Goal: Task Accomplishment & Management: Use online tool/utility

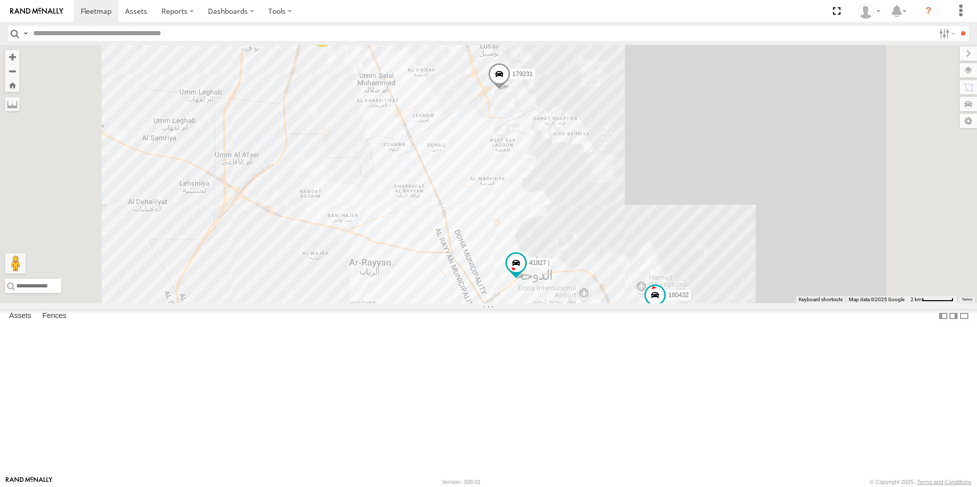
click at [332, 47] on div "2" at bounding box center [322, 37] width 20 height 20
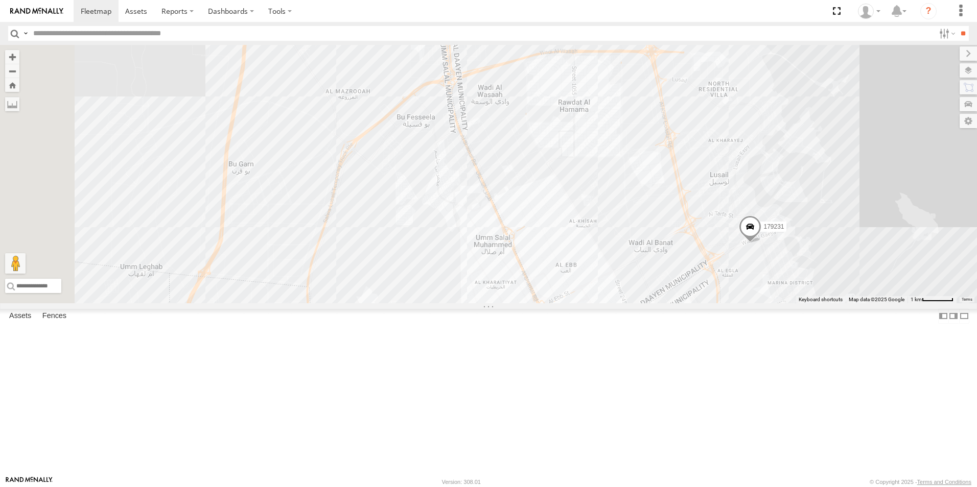
drag, startPoint x: 509, startPoint y: 130, endPoint x: 718, endPoint y: 379, distance: 325.6
click at [718, 303] on div "41827 179231 180432" at bounding box center [488, 174] width 977 height 258
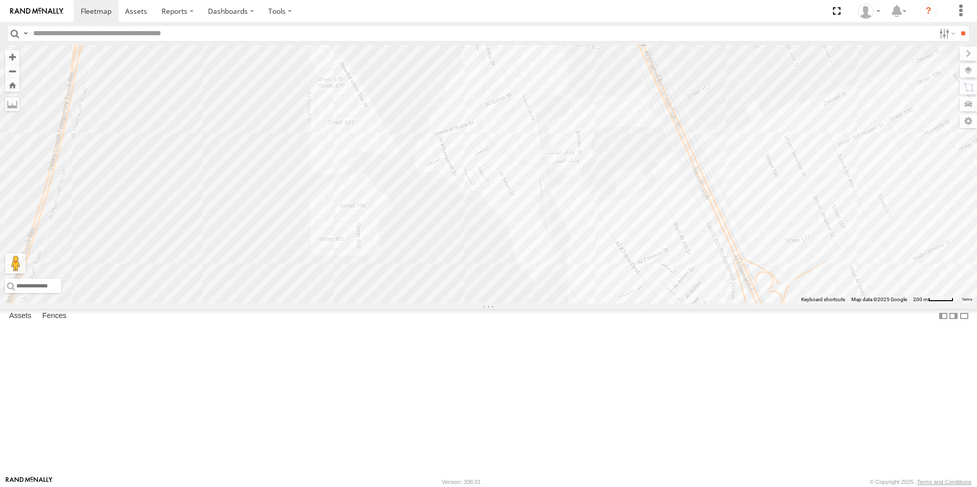
drag, startPoint x: 440, startPoint y: 229, endPoint x: 782, endPoint y: 199, distance: 344.0
click at [782, 199] on div "41827 179231 180432" at bounding box center [488, 174] width 977 height 258
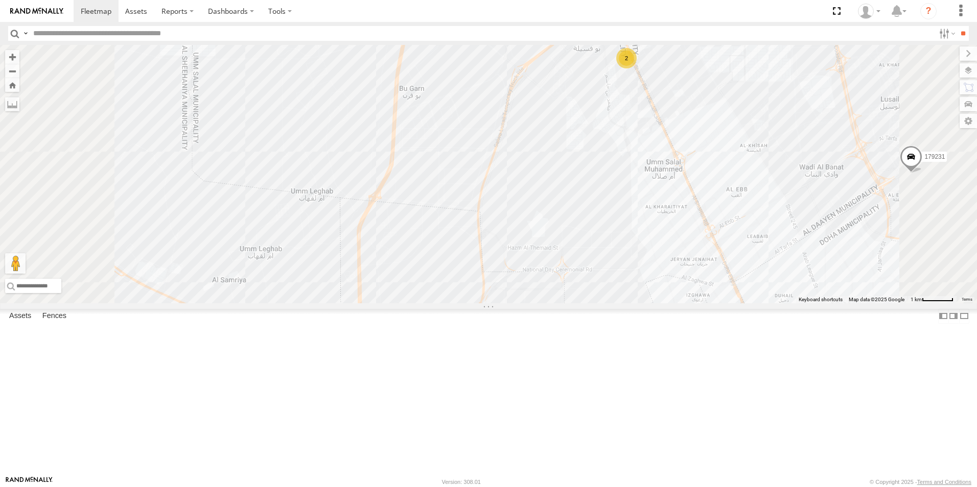
click at [636, 68] on div "2" at bounding box center [626, 58] width 20 height 20
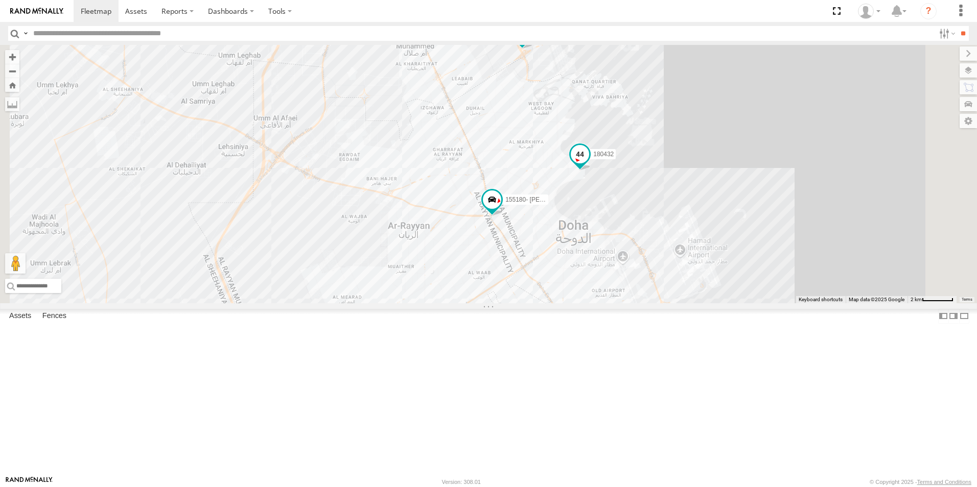
click at [589, 163] on span at bounding box center [579, 154] width 18 height 18
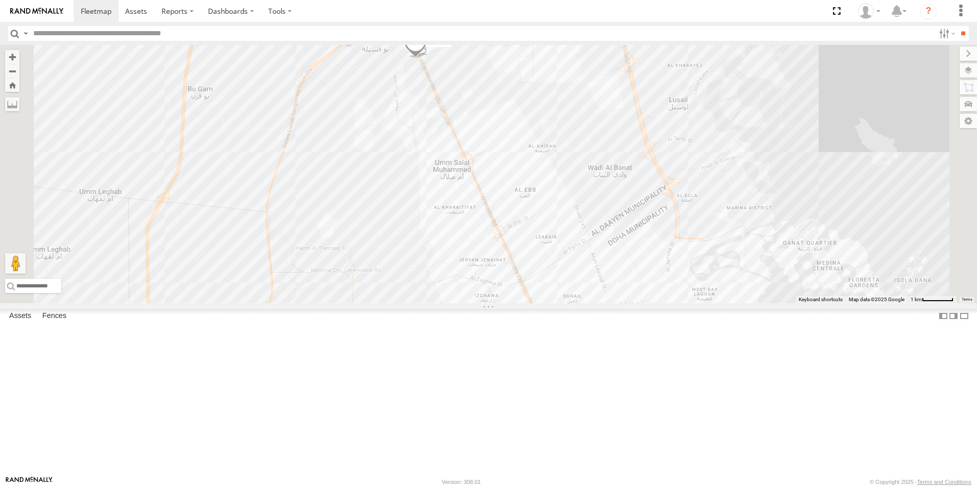
drag, startPoint x: 529, startPoint y: 66, endPoint x: 548, endPoint y: 176, distance: 110.9
click at [548, 176] on div "41827 179231 333927 155180- Salman 180432" at bounding box center [488, 174] width 977 height 258
click at [359, 46] on span at bounding box center [347, 33] width 22 height 28
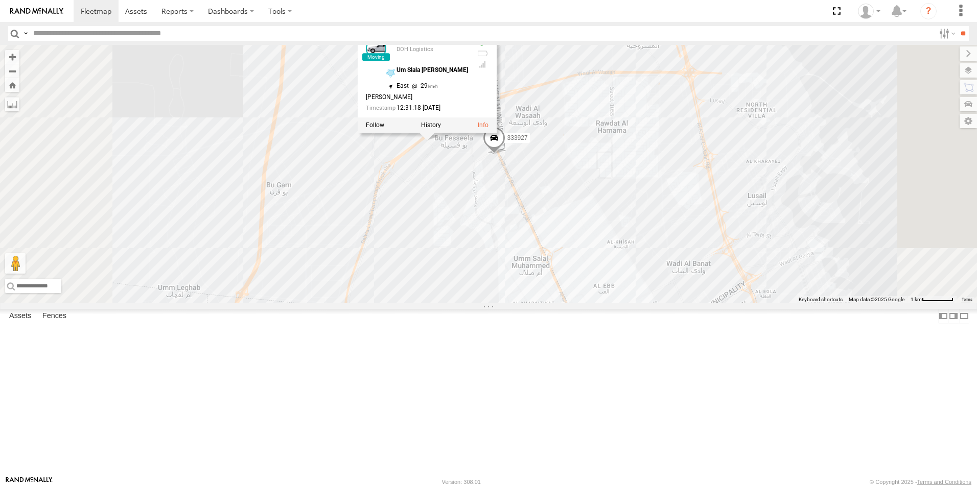
click at [665, 282] on div "41827 179231 333927 155180- Salman 180432 179231 DOH Logistics Um Slala Muhamed…" at bounding box center [488, 174] width 977 height 258
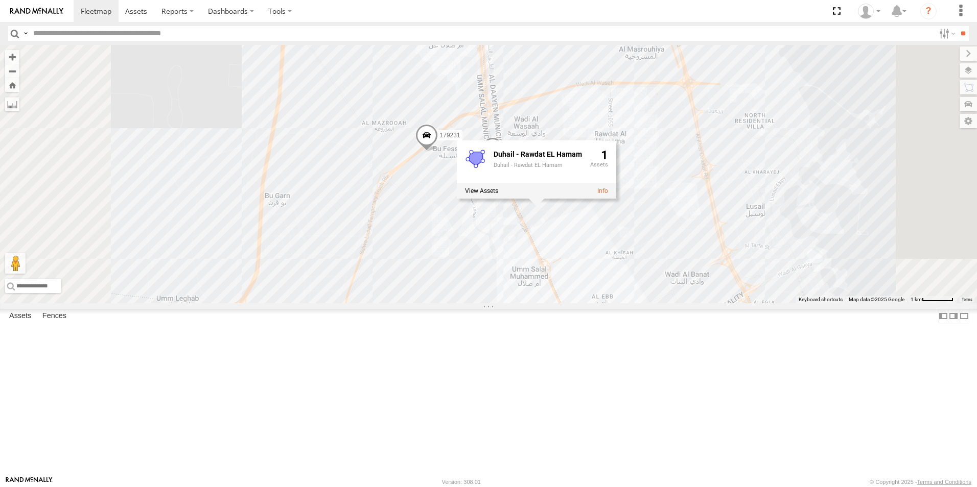
click at [0, 0] on div "180432" at bounding box center [0, 0] width 0 height 0
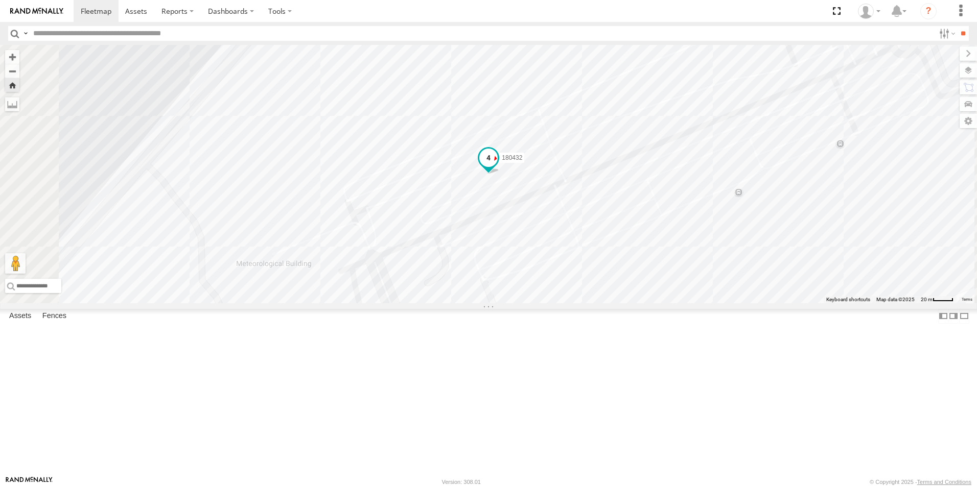
click at [497, 168] on span at bounding box center [488, 158] width 18 height 18
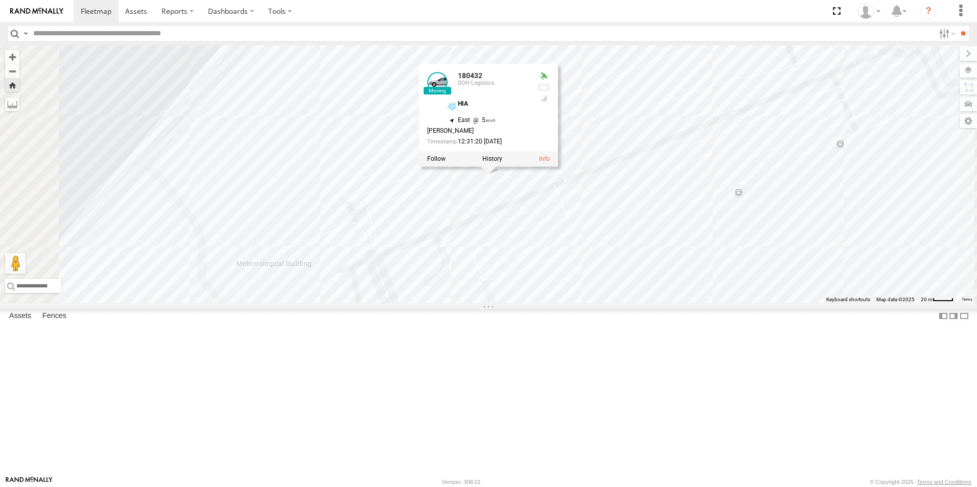
click at [0, 0] on div "DOH Logistics" at bounding box center [0, 0] width 0 height 0
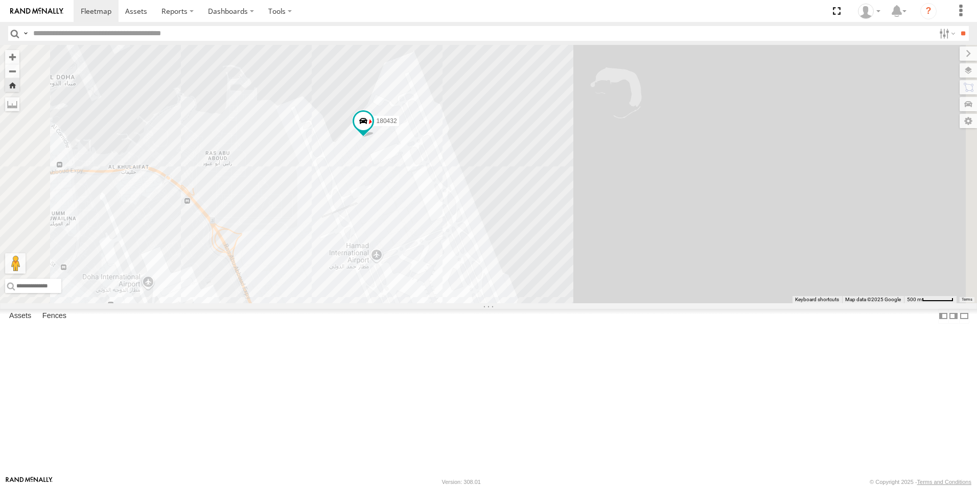
click at [0, 0] on div "179231" at bounding box center [0, 0] width 0 height 0
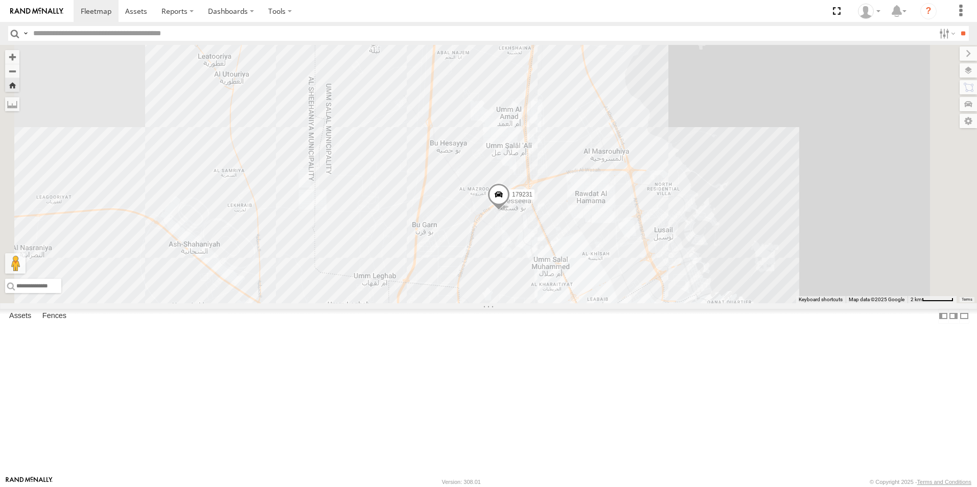
click at [0, 0] on div "333927" at bounding box center [0, 0] width 0 height 0
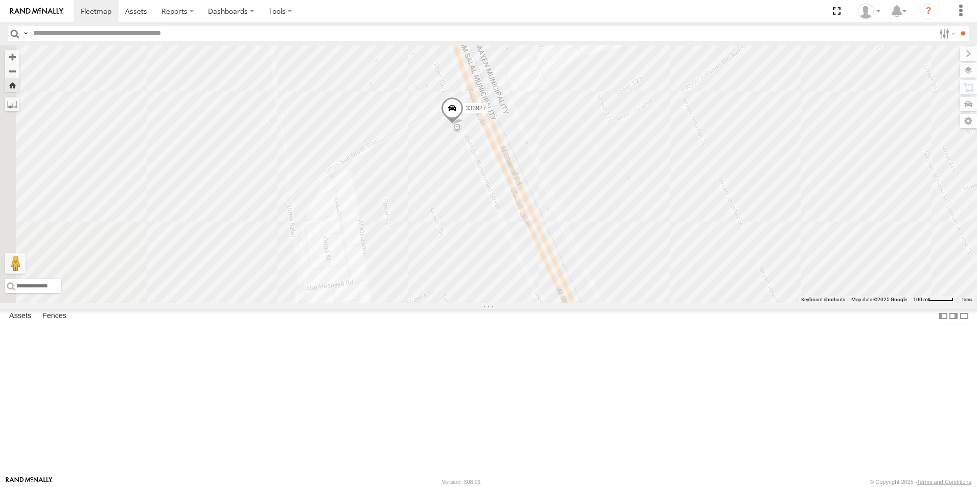
drag, startPoint x: 412, startPoint y: 248, endPoint x: 620, endPoint y: 264, distance: 208.5
click at [620, 264] on div "333927" at bounding box center [488, 174] width 977 height 258
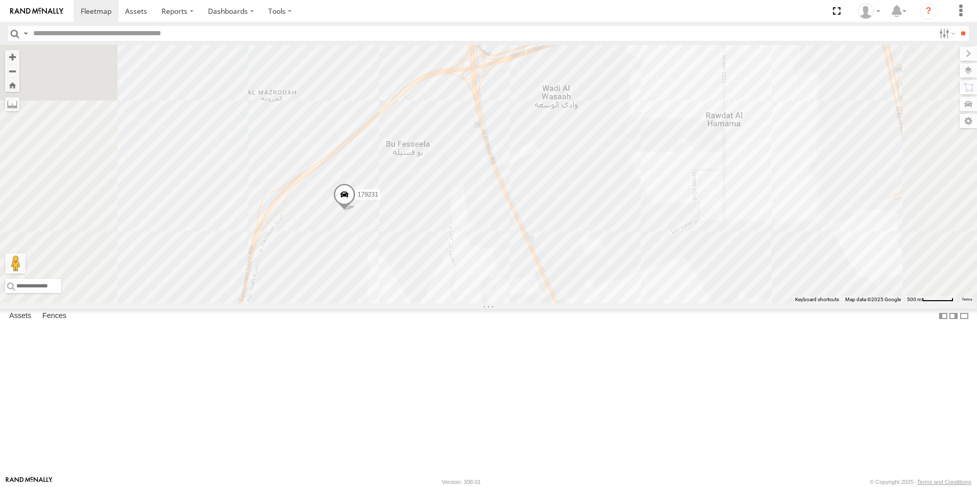
click at [0, 0] on div at bounding box center [0, 0] width 0 height 0
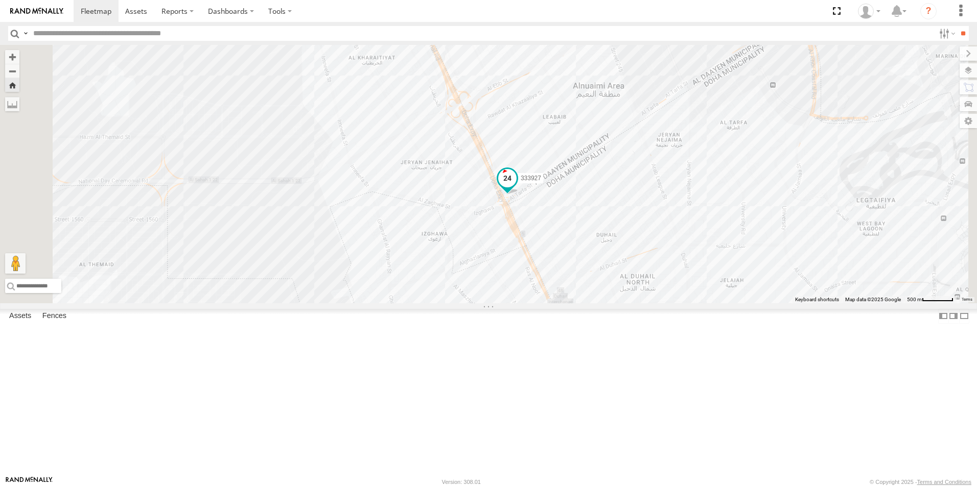
click at [516, 188] on span at bounding box center [507, 179] width 18 height 18
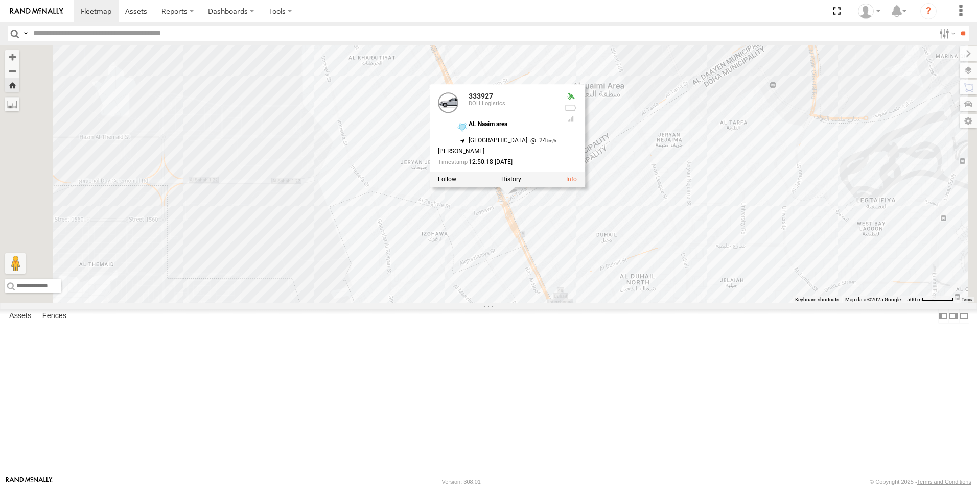
click at [644, 303] on div "333927 333927 DOH Logistics AL Naaim area 25.36564 , 51.44845 North West 24 Sat…" at bounding box center [488, 174] width 977 height 258
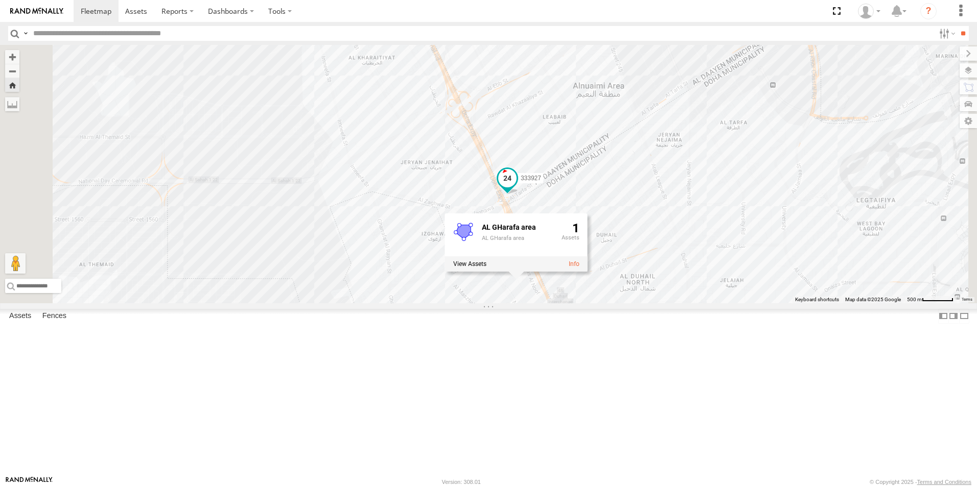
click at [516, 188] on span at bounding box center [507, 179] width 18 height 18
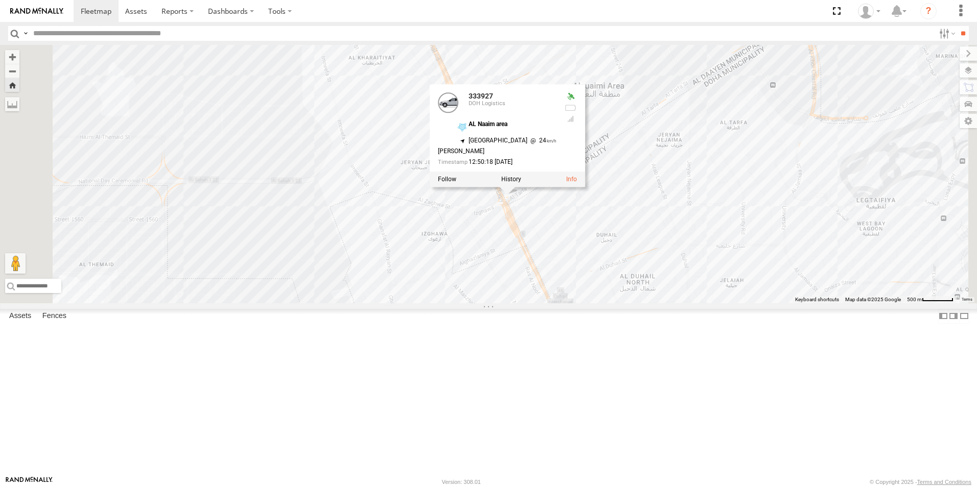
click at [665, 282] on div "333927 333927 DOH Logistics AL Naaim area 25.36564 , 51.44845 North West 24 Sat…" at bounding box center [488, 174] width 977 height 258
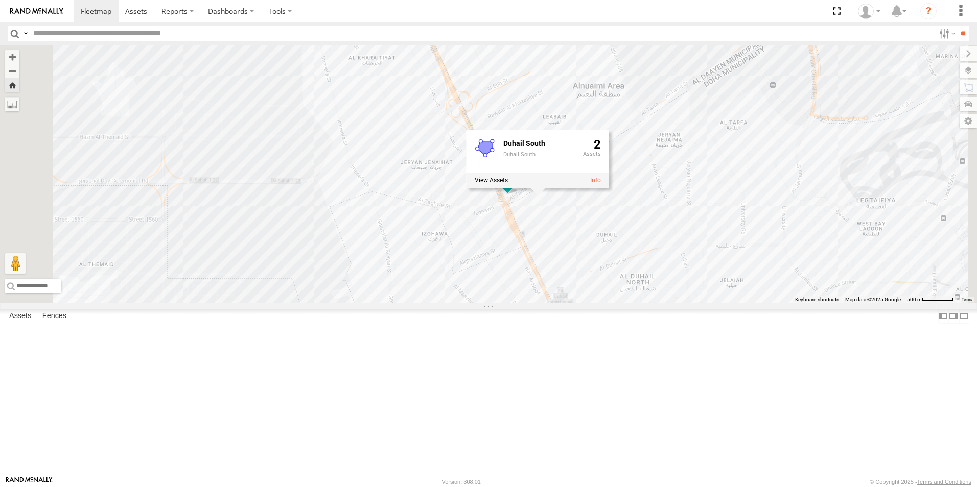
click at [629, 164] on div "333927 Duhail South Duhail South 2" at bounding box center [488, 174] width 977 height 258
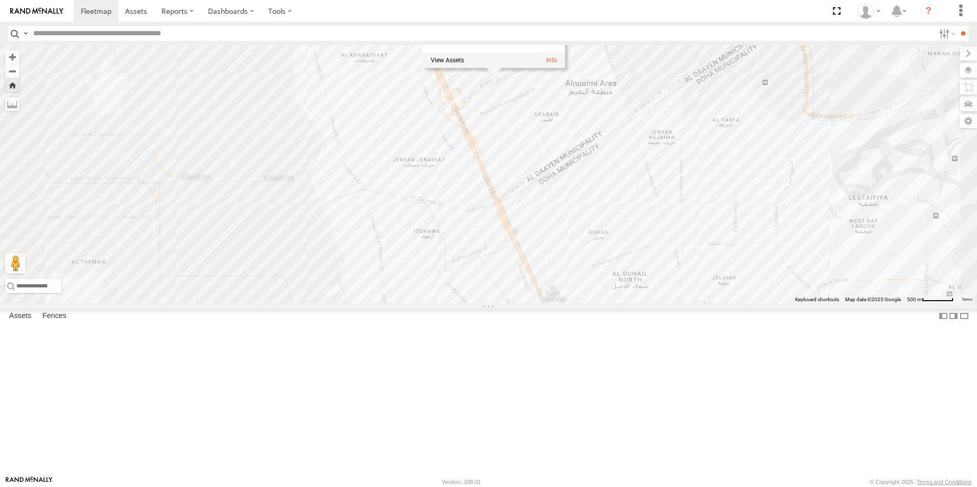
click at [0, 0] on div "333927 DOH Logistics AL Naaim area Qatar 25.36564 51.44845" at bounding box center [0, 0] width 0 height 0
click at [0, 0] on div at bounding box center [0, 0] width 0 height 0
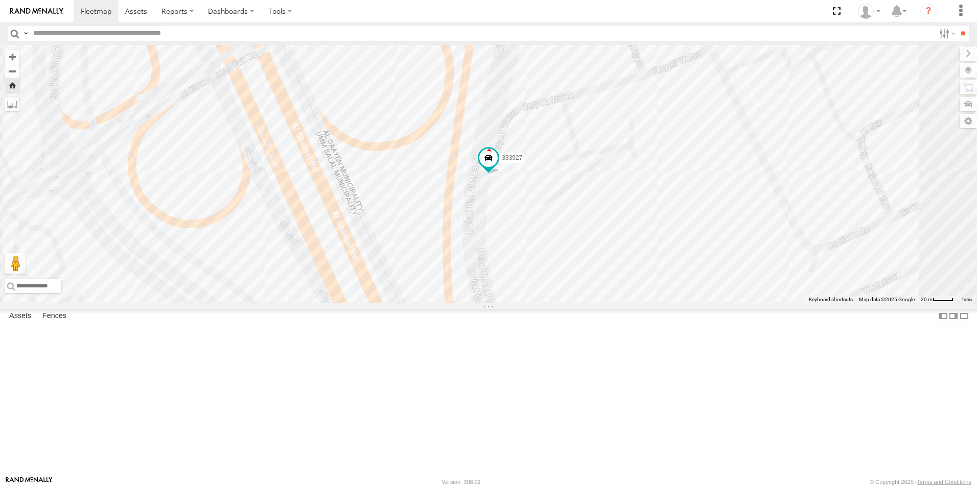
click at [0, 0] on div "DOH Logistics" at bounding box center [0, 0] width 0 height 0
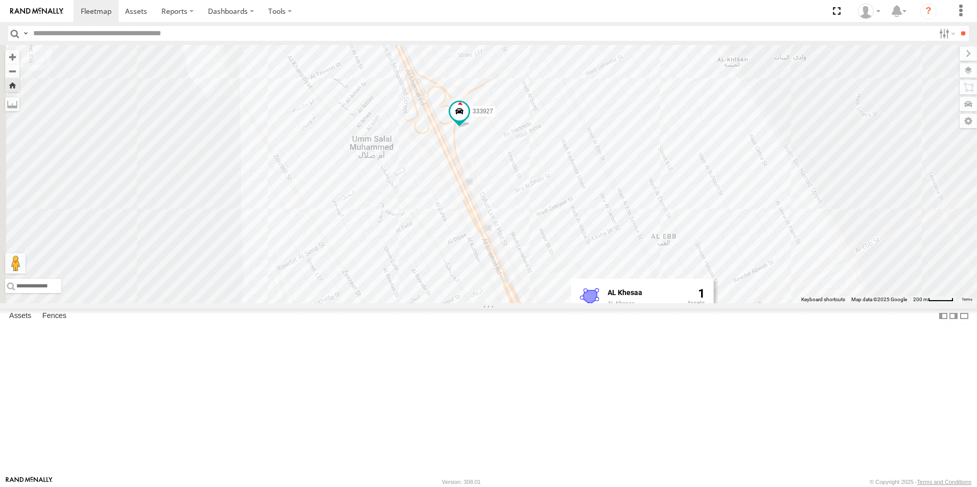
drag, startPoint x: 456, startPoint y: 260, endPoint x: 673, endPoint y: 223, distance: 220.2
click at [673, 223] on div "333927 AL Khesaa AL Khesaa 1" at bounding box center [488, 174] width 977 height 258
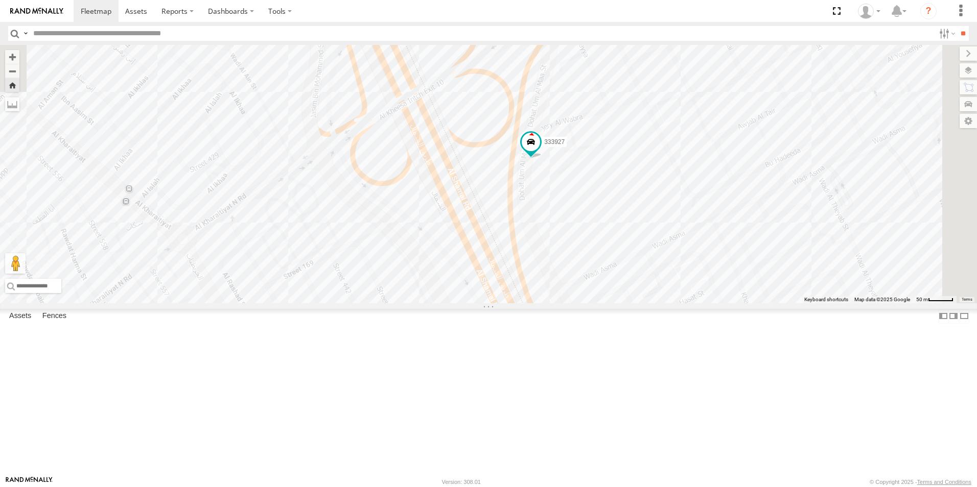
drag, startPoint x: 575, startPoint y: 221, endPoint x: 427, endPoint y: 469, distance: 288.8
click at [427, 303] on div "333927 AL Khesaa AL Khesaa 1" at bounding box center [488, 174] width 977 height 258
click at [0, 0] on div at bounding box center [0, 0] width 0 height 0
